Goal: Information Seeking & Learning: Check status

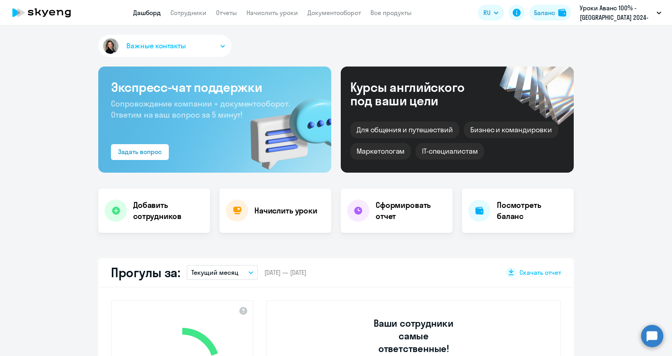
select select "30"
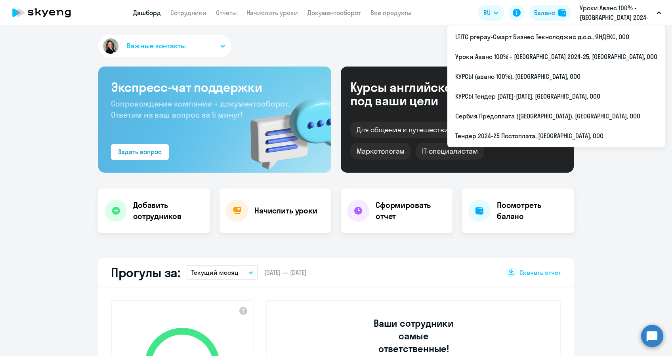
click at [634, 14] on p "Уроки Аванс 100% - Тендер 2024-25, ЯНДЕКС, ООО" at bounding box center [617, 12] width 74 height 19
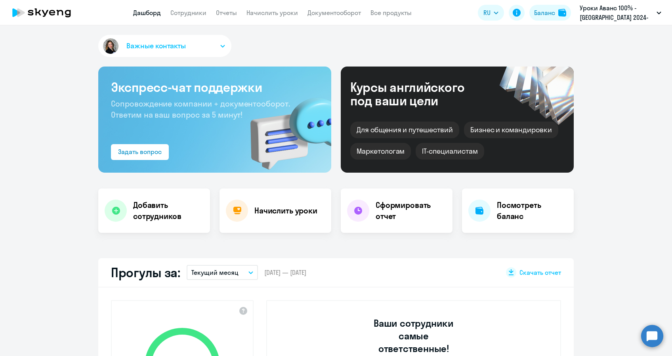
click at [634, 14] on p "Уроки Аванс 100% - Тендер 2024-25, ЯНДЕКС, ООО" at bounding box center [617, 12] width 74 height 19
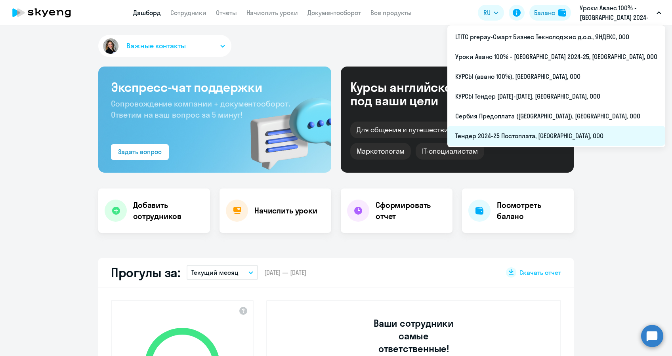
click at [513, 129] on li "Тендер 2024-25 Постоплата, [GEOGRAPHIC_DATA], ООО" at bounding box center [556, 136] width 218 height 20
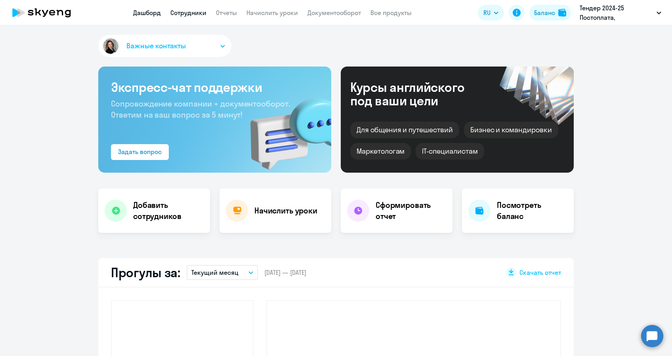
click at [189, 11] on link "Сотрудники" at bounding box center [188, 13] width 36 height 8
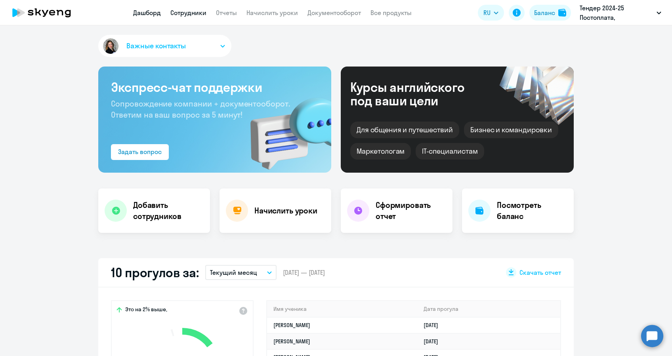
select select "30"
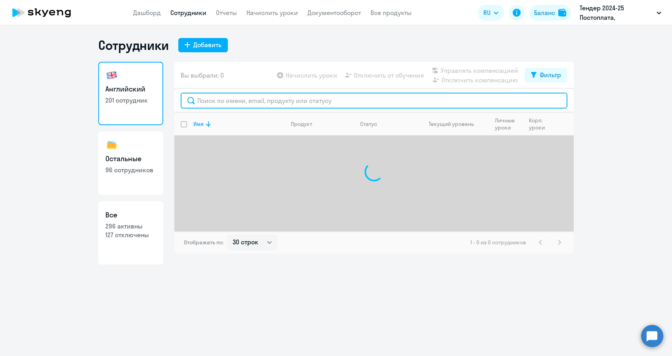
click at [222, 99] on input "text" at bounding box center [374, 101] width 387 height 16
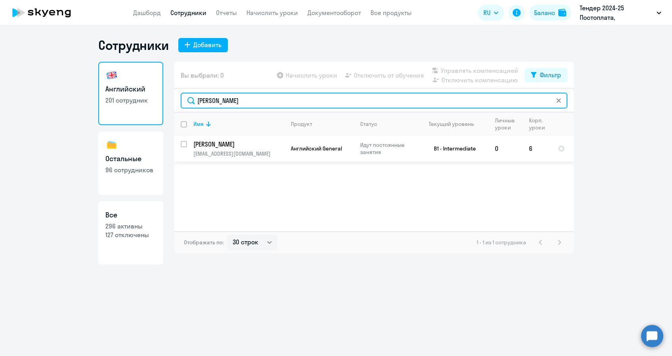
type input "[PERSON_NAME]"
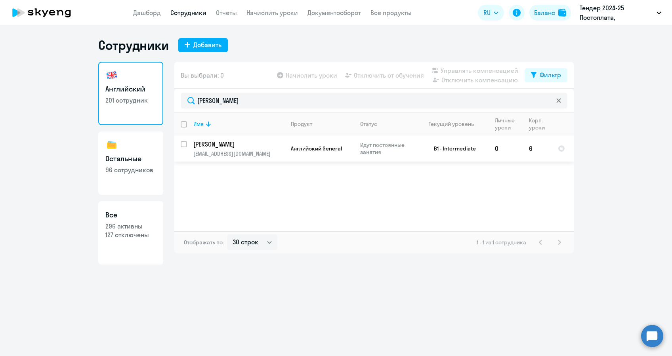
click at [283, 162] on div "Имя Продукт Статус Текущий уровень Личные уроки Корп. уроки Мысник Анна Сергеев…" at bounding box center [373, 171] width 399 height 119
click at [288, 154] on td "Английский General" at bounding box center [318, 148] width 69 height 26
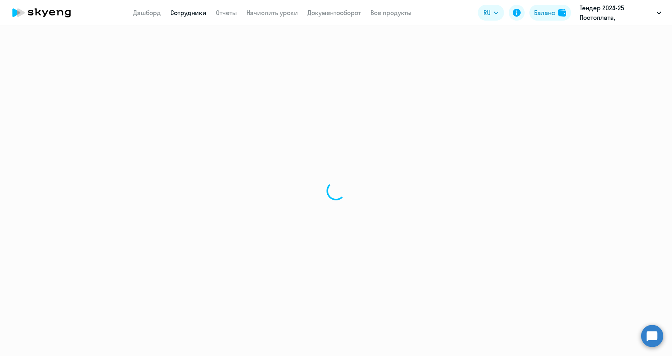
select select "english"
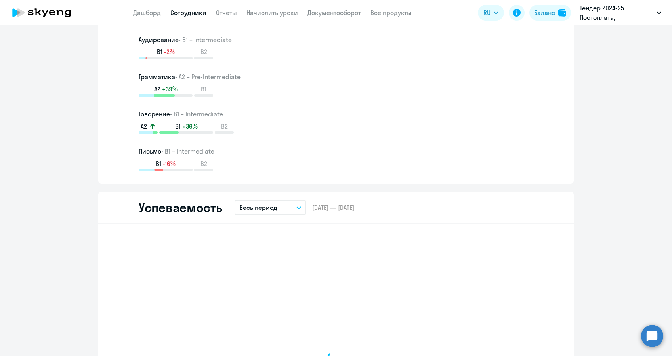
scroll to position [686, 0]
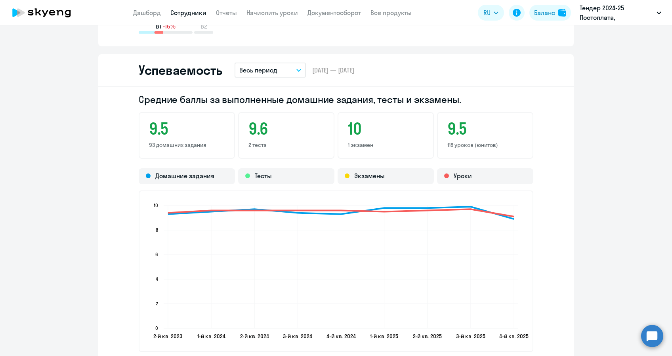
click at [262, 70] on p "Весь период" at bounding box center [258, 70] width 38 height 10
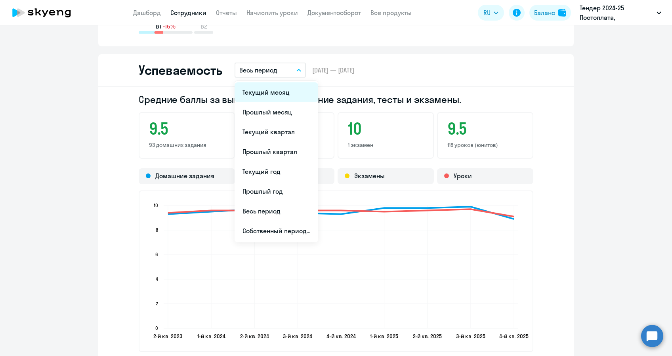
click at [259, 92] on li "Текущий месяц" at bounding box center [276, 92] width 84 height 20
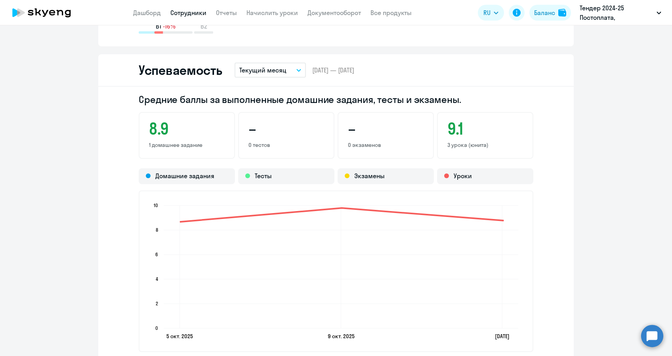
click at [263, 67] on p "Текущий месяц" at bounding box center [262, 70] width 47 height 10
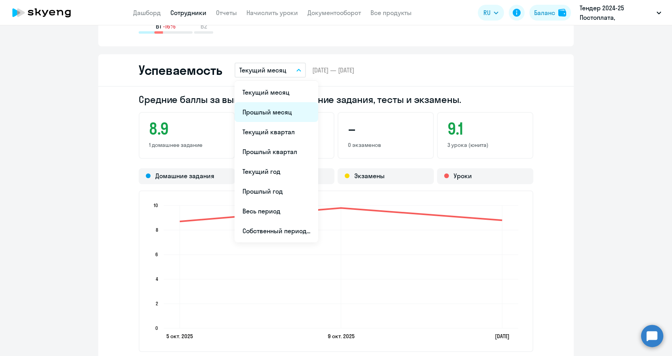
click at [262, 118] on li "Прошлый месяц" at bounding box center [276, 112] width 84 height 20
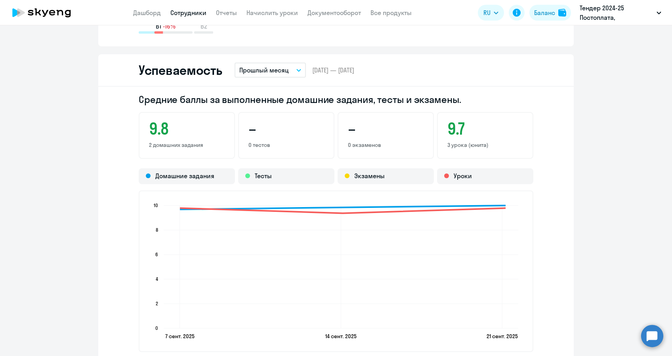
click at [368, 80] on div "Успеваемость Прошлый месяц Текущий месяц Прошлый месяц Текущий квартал Прошлый …" at bounding box center [335, 70] width 475 height 32
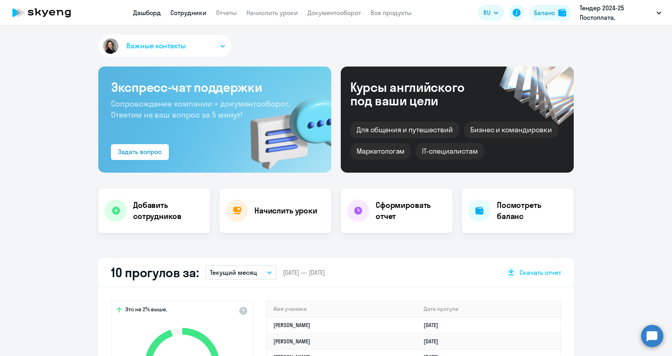
click at [195, 14] on link "Сотрудники" at bounding box center [188, 13] width 36 height 8
select select "30"
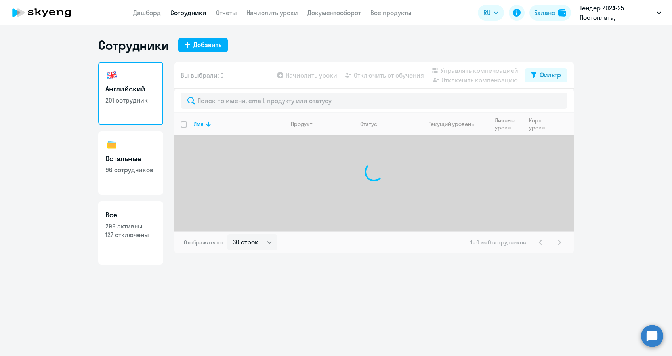
click at [229, 84] on div "Вы выбрали: 0 Начислить уроки Отключить от обучения Управлять компенсацией Откл…" at bounding box center [373, 75] width 399 height 27
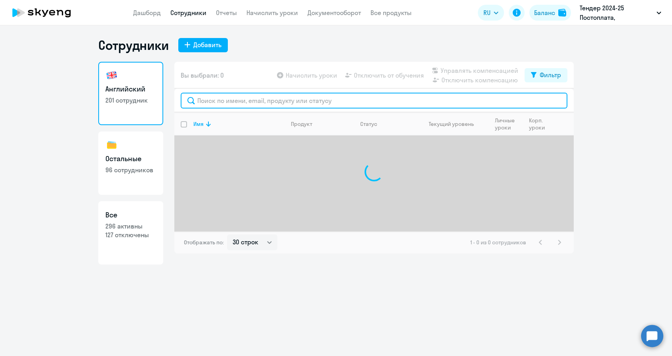
click at [234, 99] on input "text" at bounding box center [374, 101] width 387 height 16
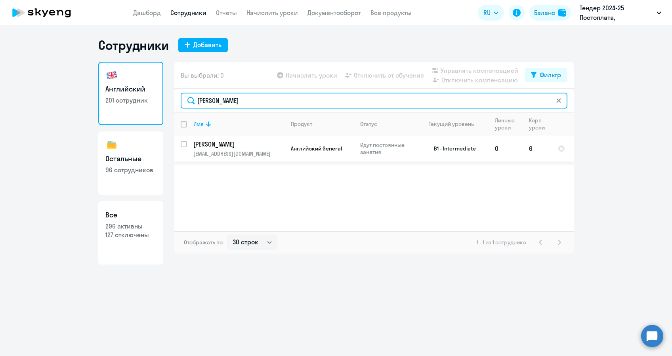
type input "[PERSON_NAME]"
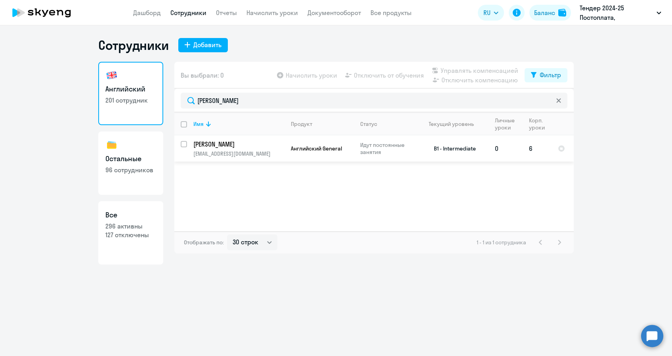
click at [265, 150] on p "[EMAIL_ADDRESS][DOMAIN_NAME]" at bounding box center [238, 153] width 91 height 7
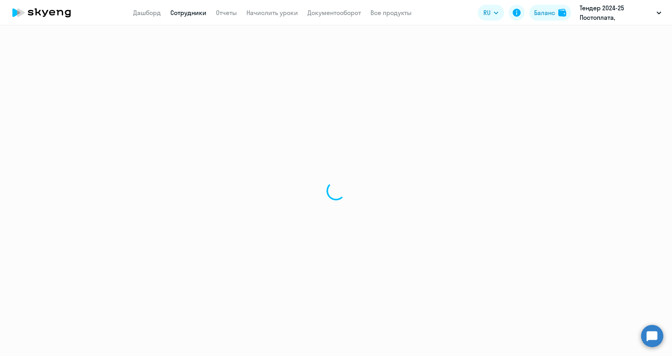
select select "english"
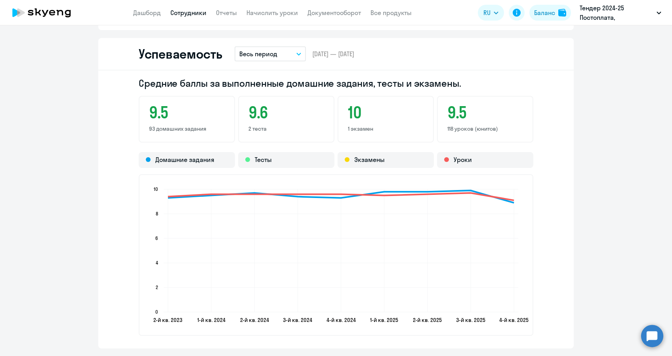
scroll to position [686, 0]
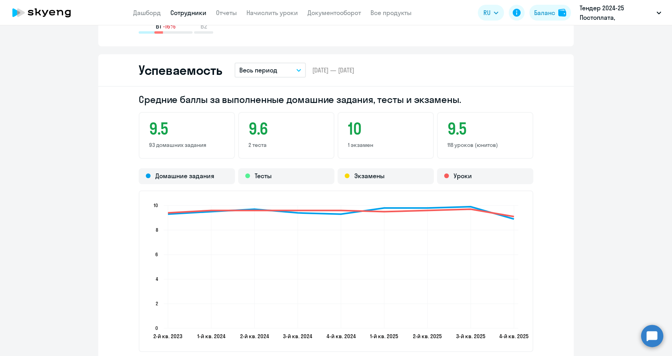
click at [274, 74] on button "Весь период" at bounding box center [269, 70] width 71 height 15
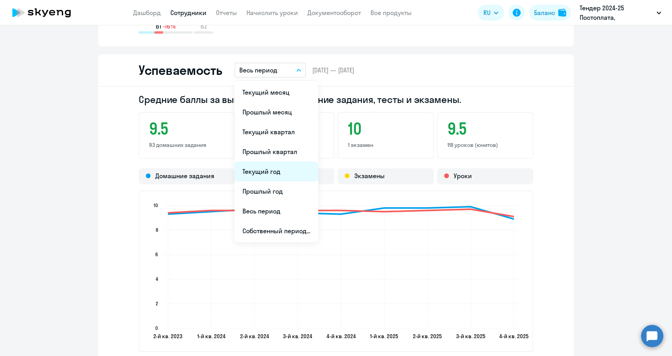
click at [285, 172] on li "Текущий год" at bounding box center [276, 172] width 84 height 20
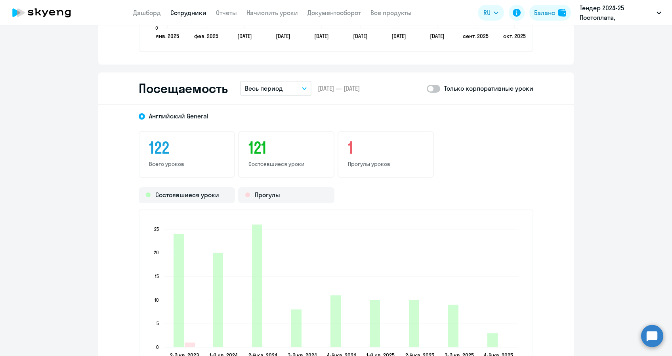
scroll to position [1003, 0]
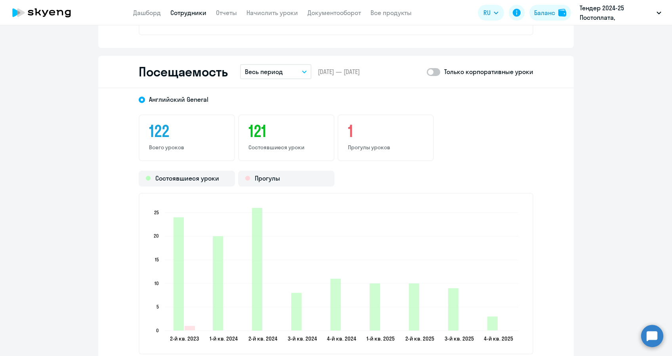
click at [267, 69] on p "Весь период" at bounding box center [264, 72] width 38 height 10
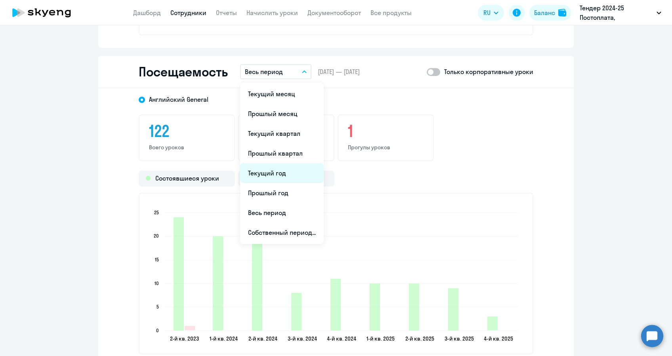
click at [271, 169] on li "Текущий год" at bounding box center [282, 173] width 84 height 20
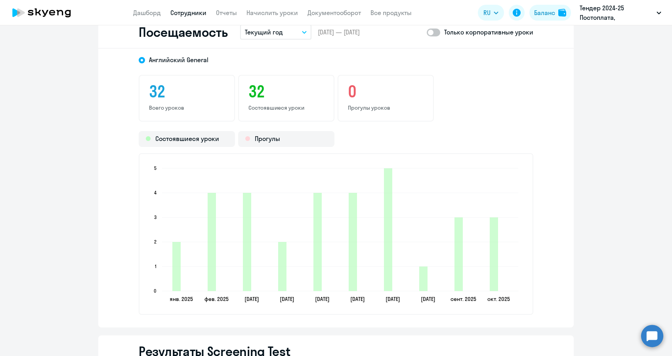
scroll to position [1019, 0]
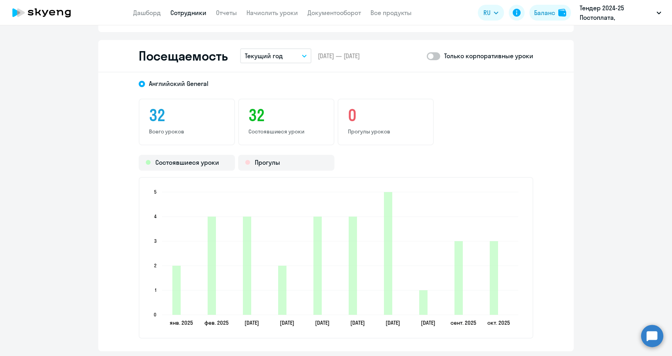
click at [430, 56] on span at bounding box center [433, 56] width 13 height 8
click at [427, 56] on input "checkbox" at bounding box center [426, 56] width 0 height 0
checkbox input "true"
click at [261, 50] on button "Текущий год" at bounding box center [275, 55] width 71 height 15
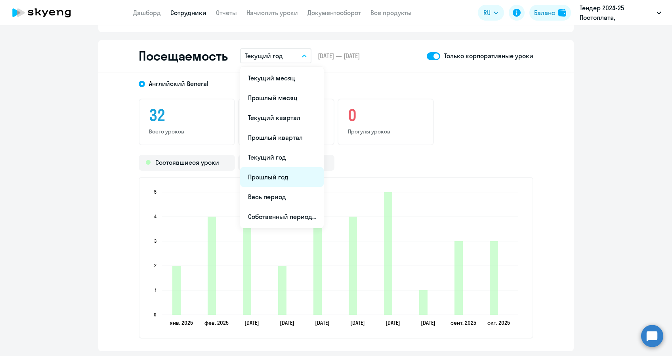
click at [287, 181] on li "Прошлый год" at bounding box center [282, 177] width 84 height 20
